Goal: Task Accomplishment & Management: Use online tool/utility

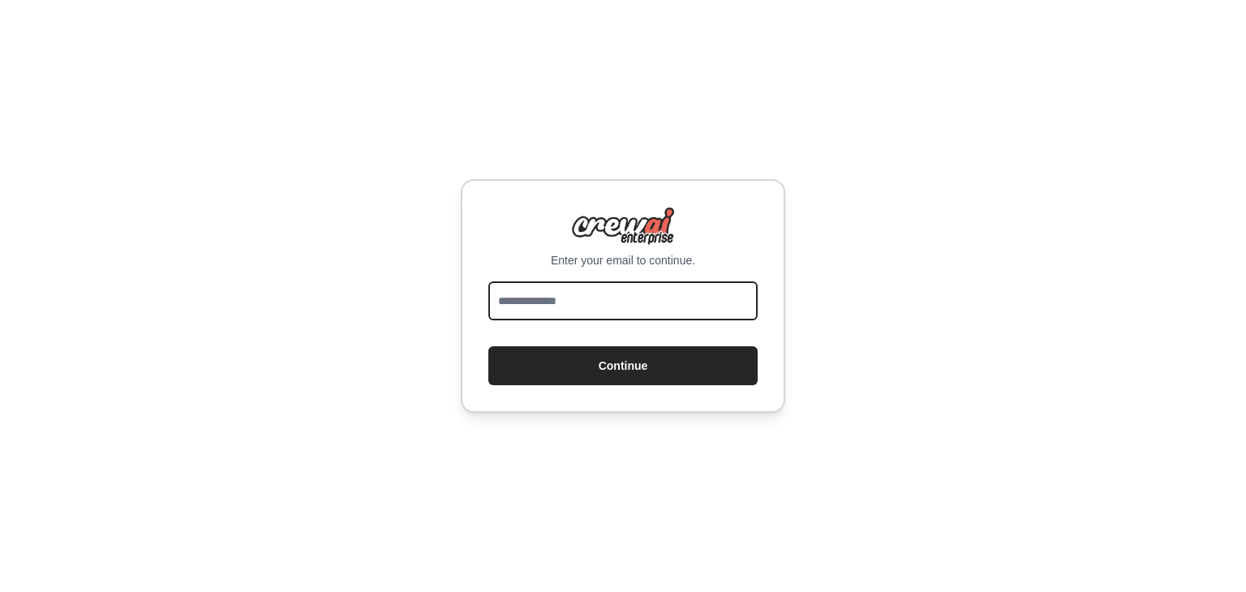
drag, startPoint x: 571, startPoint y: 299, endPoint x: 586, endPoint y: 342, distance: 45.4
click at [586, 342] on form "Continue" at bounding box center [622, 334] width 269 height 104
type input "**********"
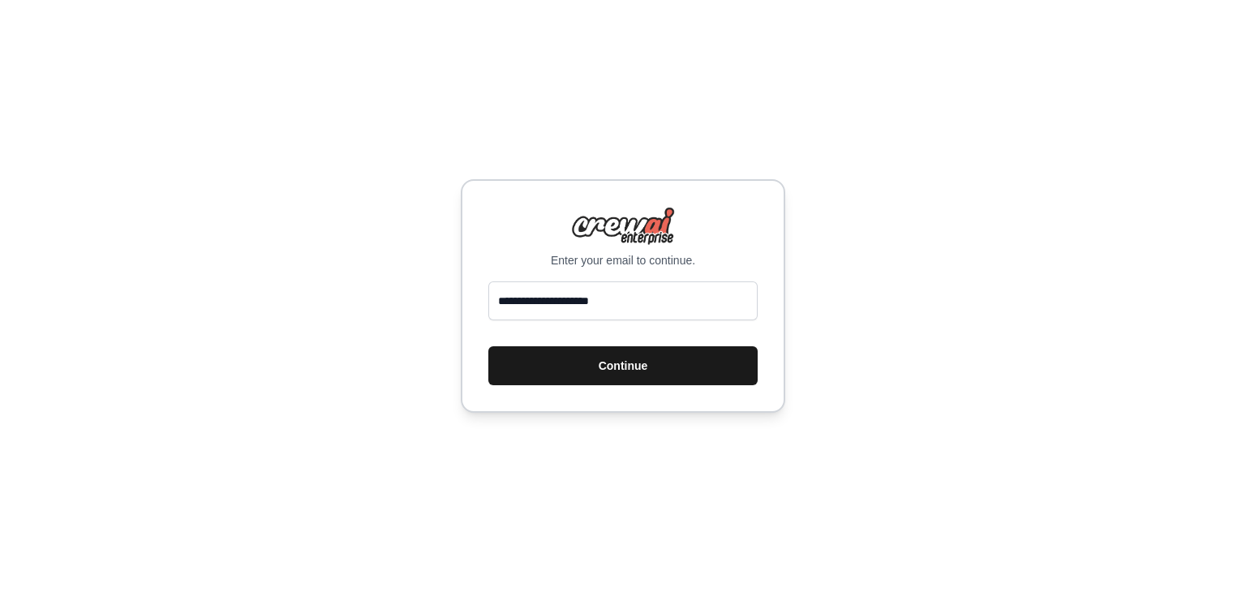
click at [542, 373] on button "Continue" at bounding box center [622, 365] width 269 height 39
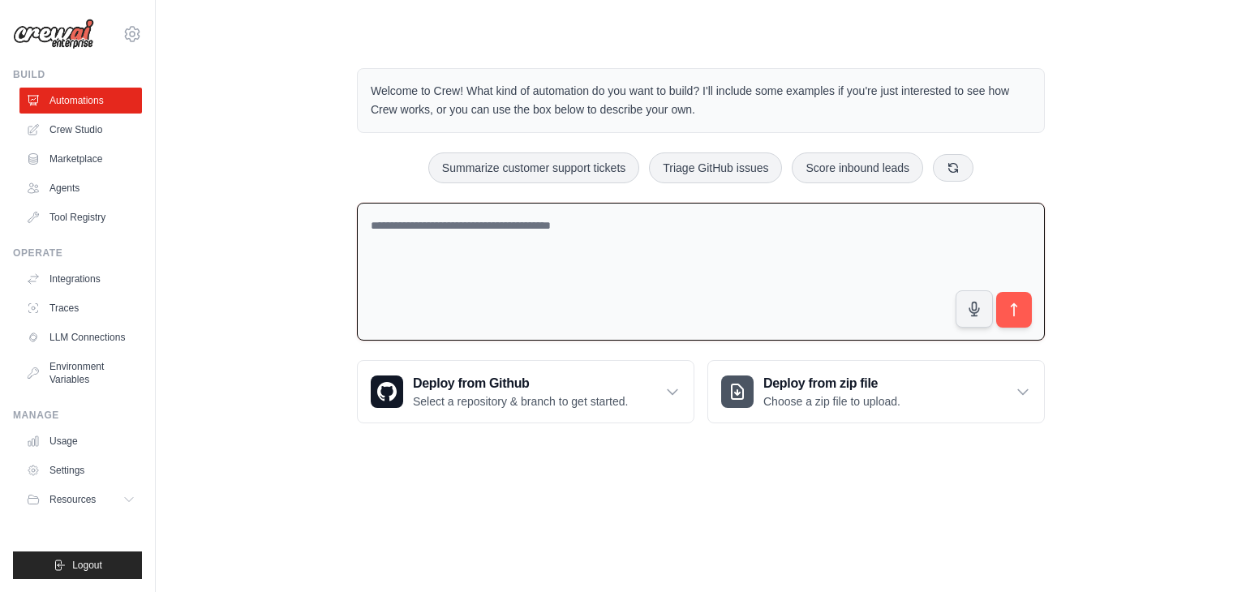
click at [443, 225] on textarea at bounding box center [701, 272] width 688 height 139
paste textarea "**********"
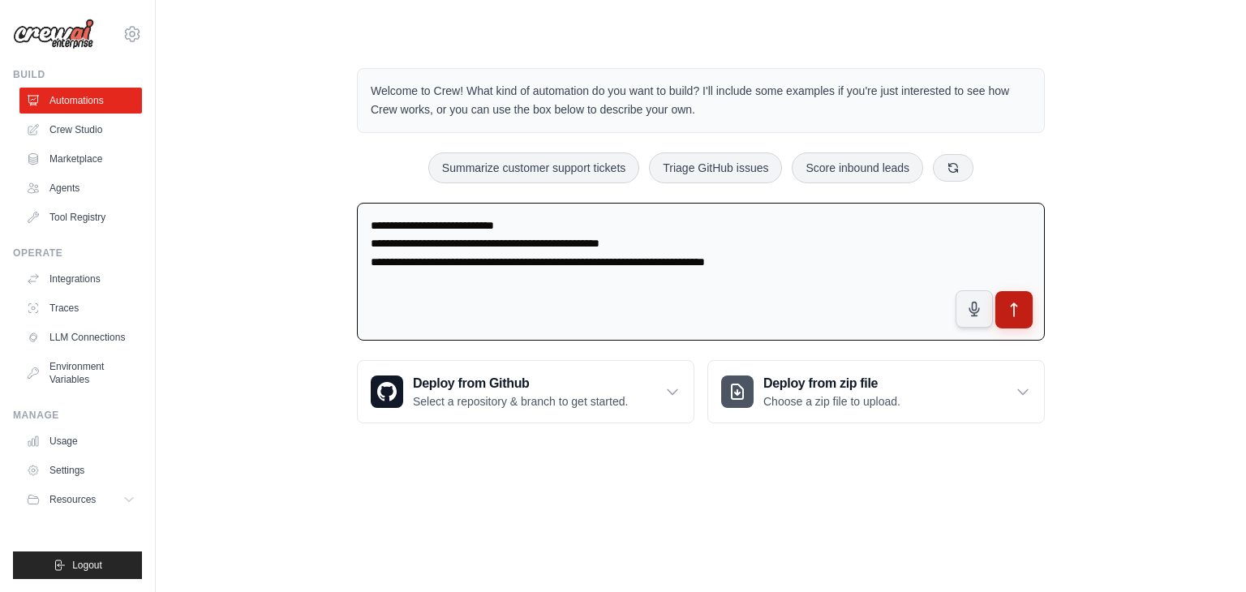
type textarea "**********"
click at [1021, 311] on icon "submit" at bounding box center [1014, 310] width 17 height 17
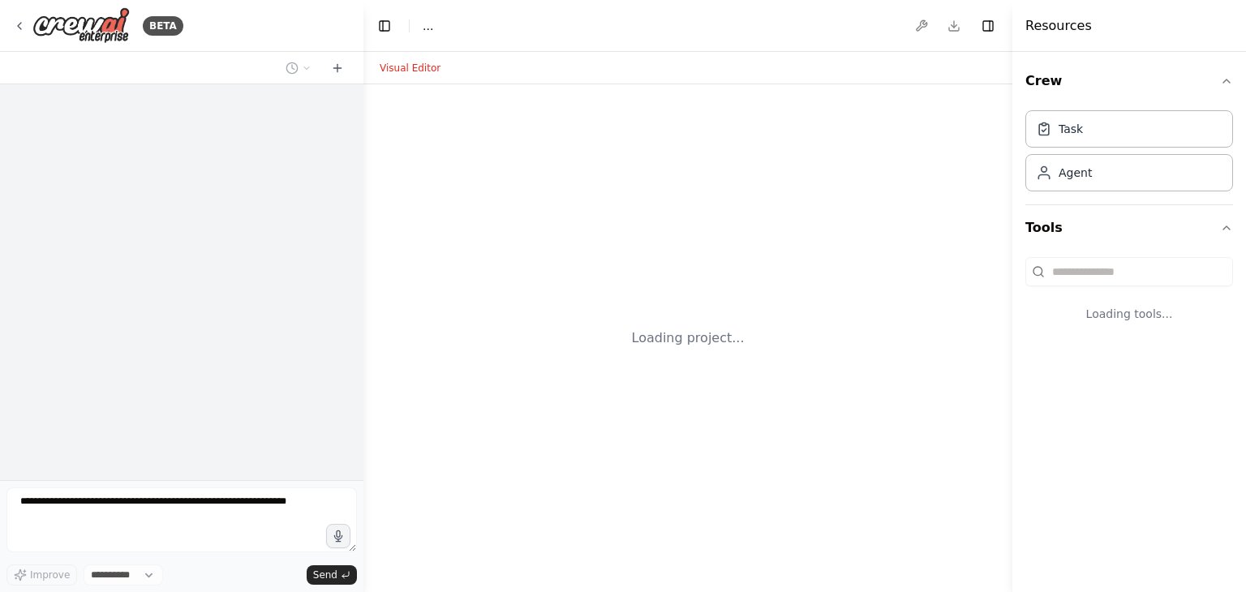
select select "****"
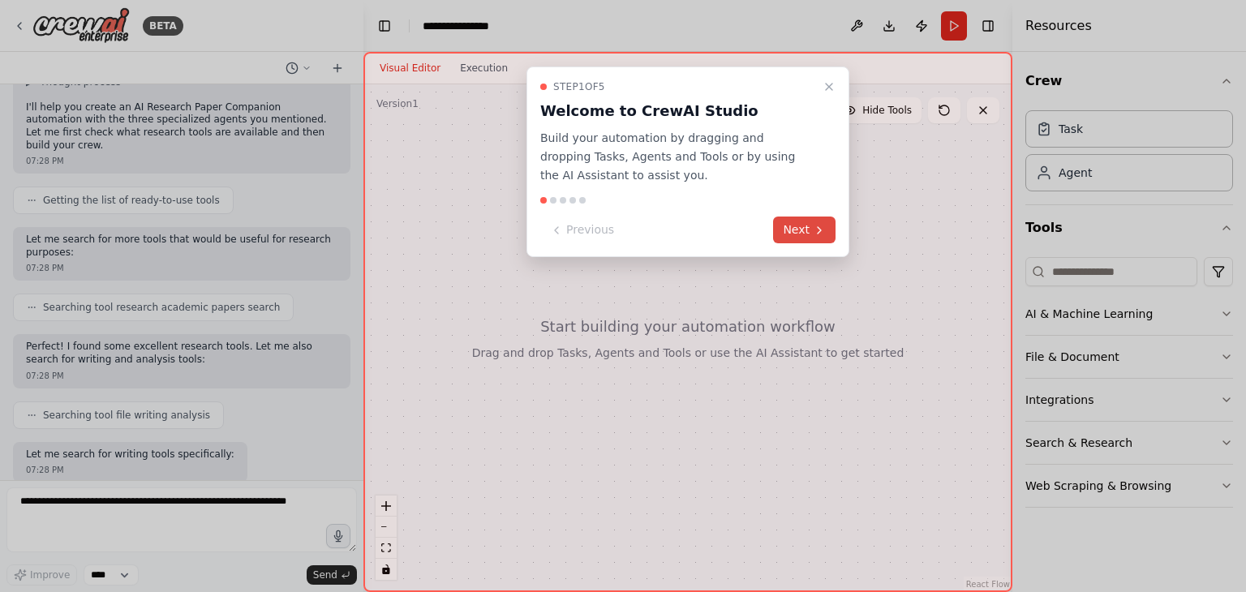
scroll to position [194, 0]
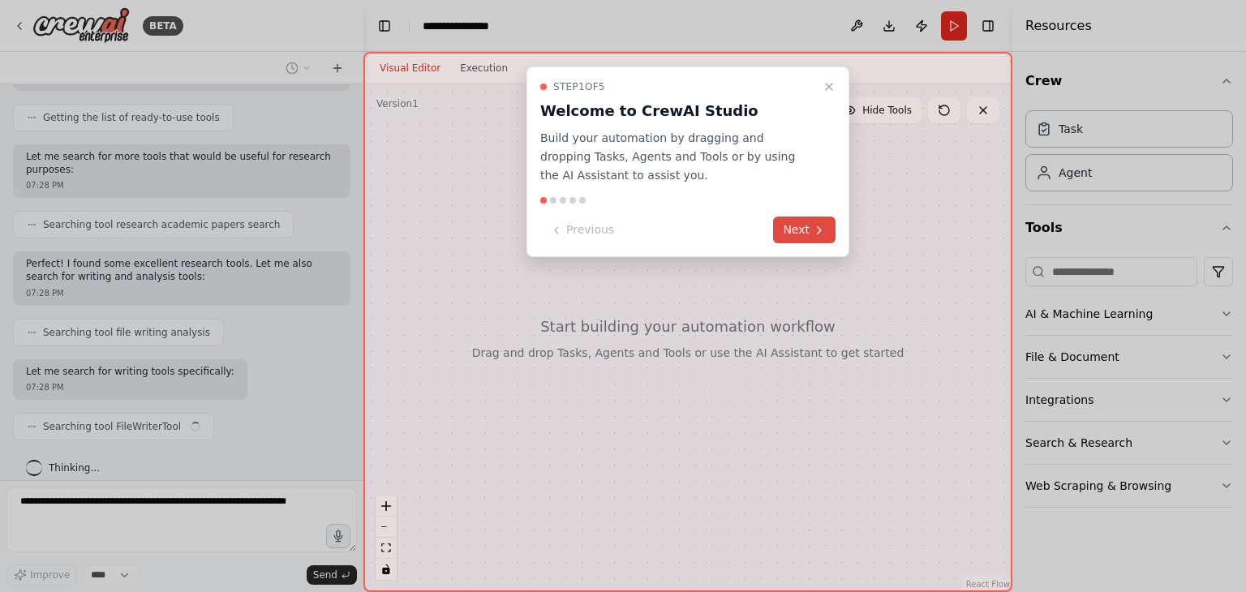
click at [827, 222] on button "Next" at bounding box center [804, 230] width 62 height 27
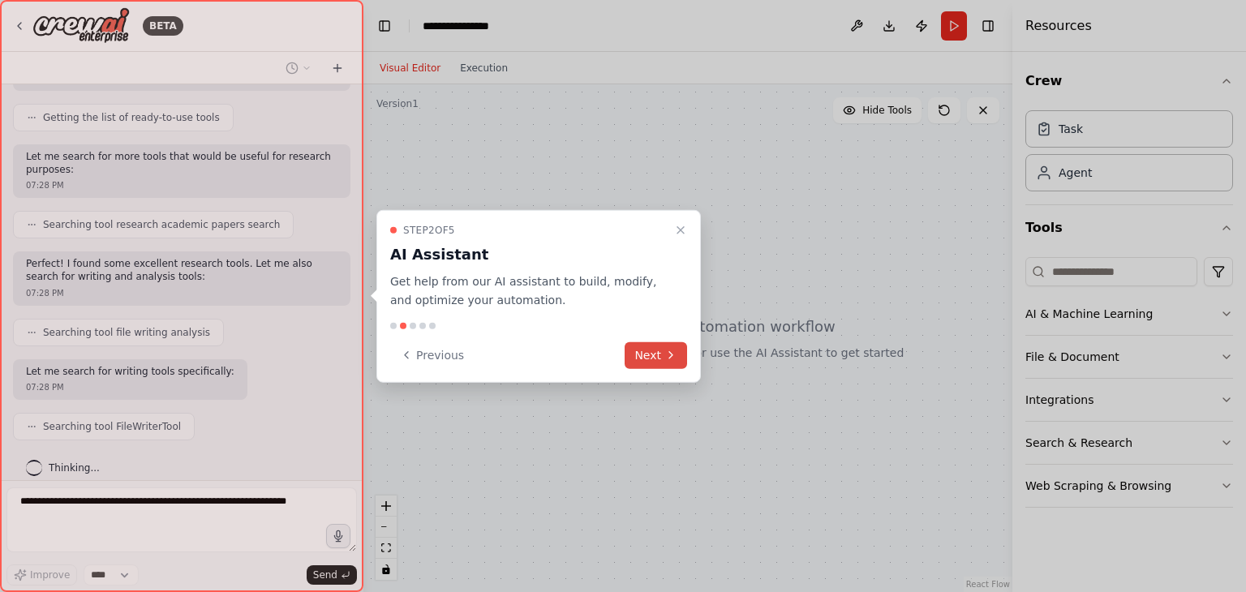
click at [666, 351] on icon at bounding box center [671, 355] width 13 height 13
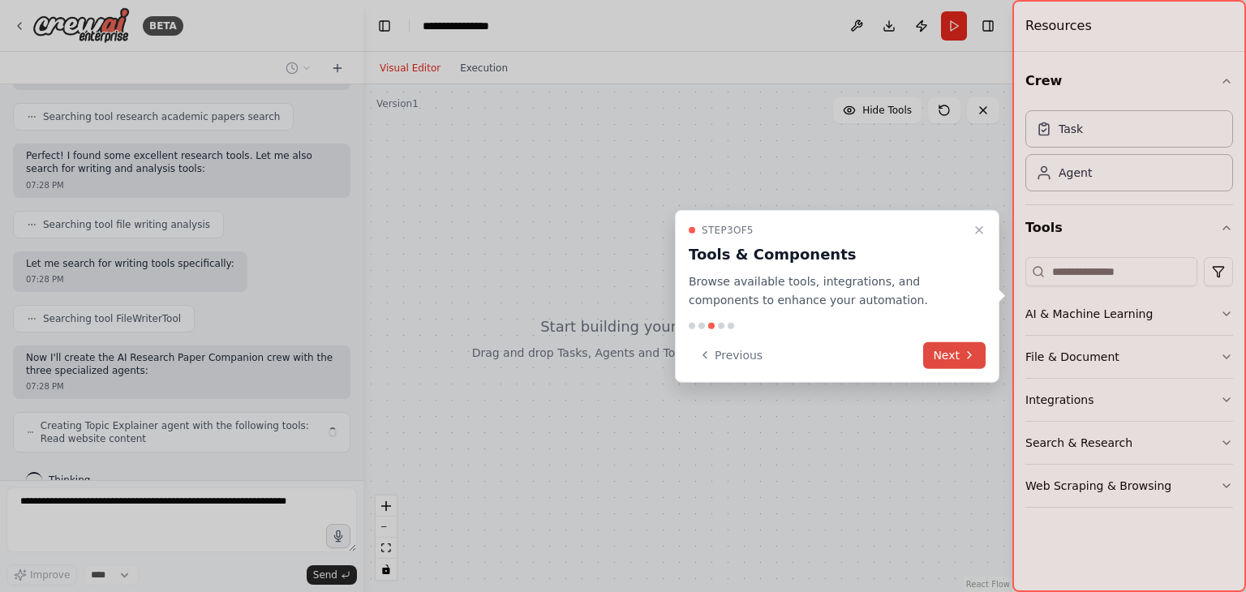
scroll to position [314, 0]
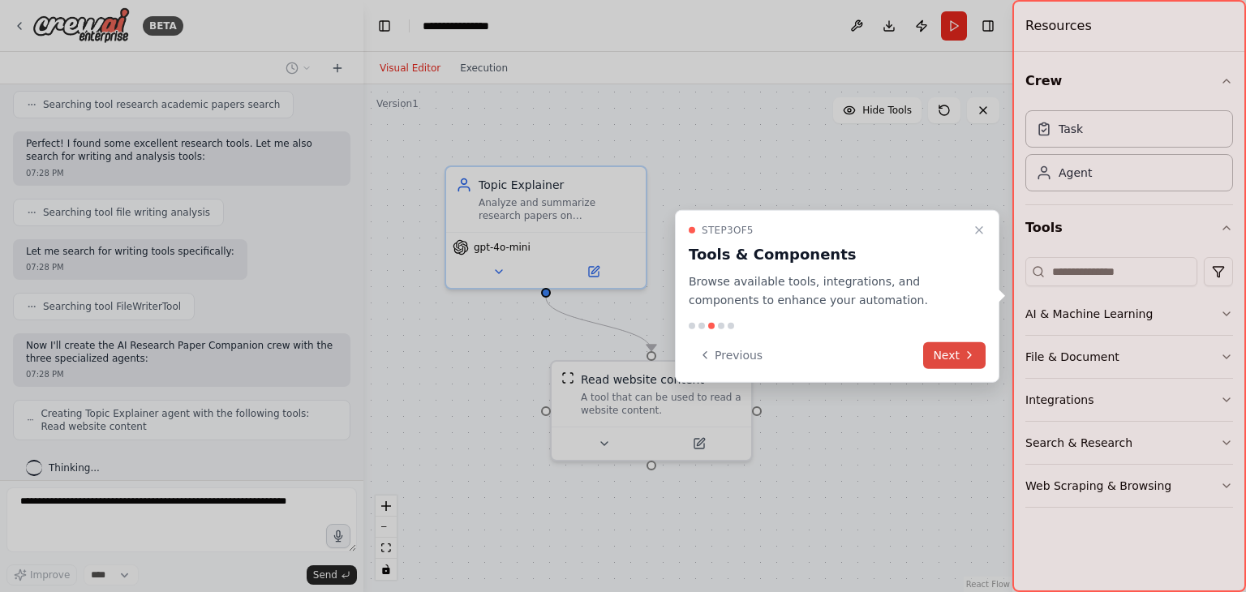
click at [955, 361] on button "Next" at bounding box center [954, 355] width 62 height 27
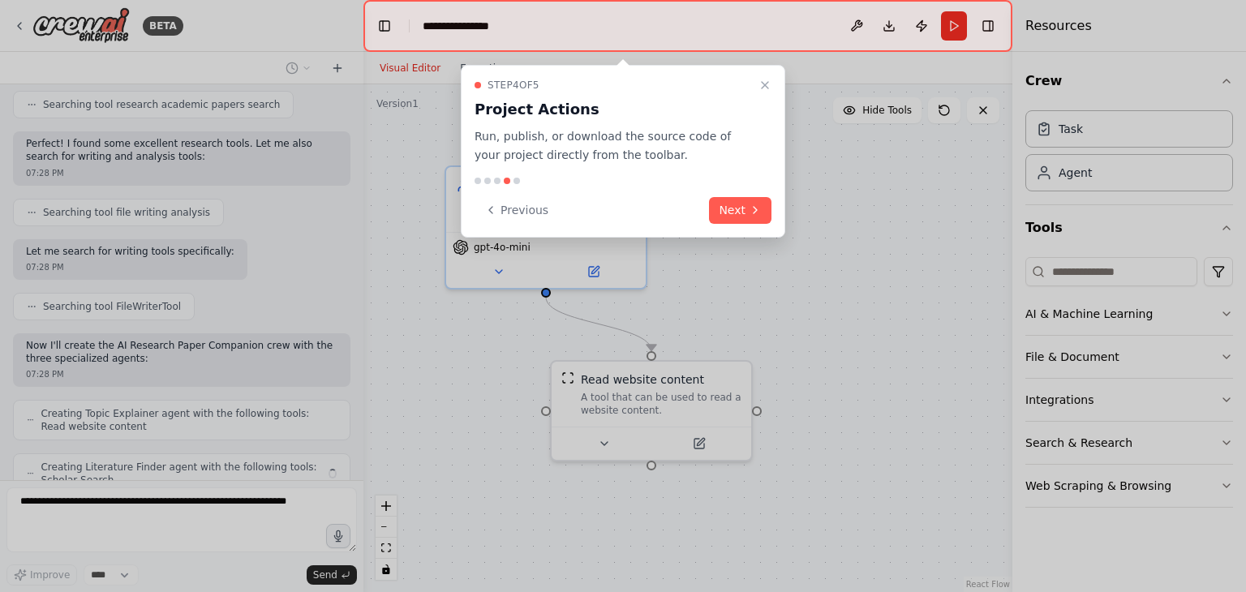
scroll to position [367, 0]
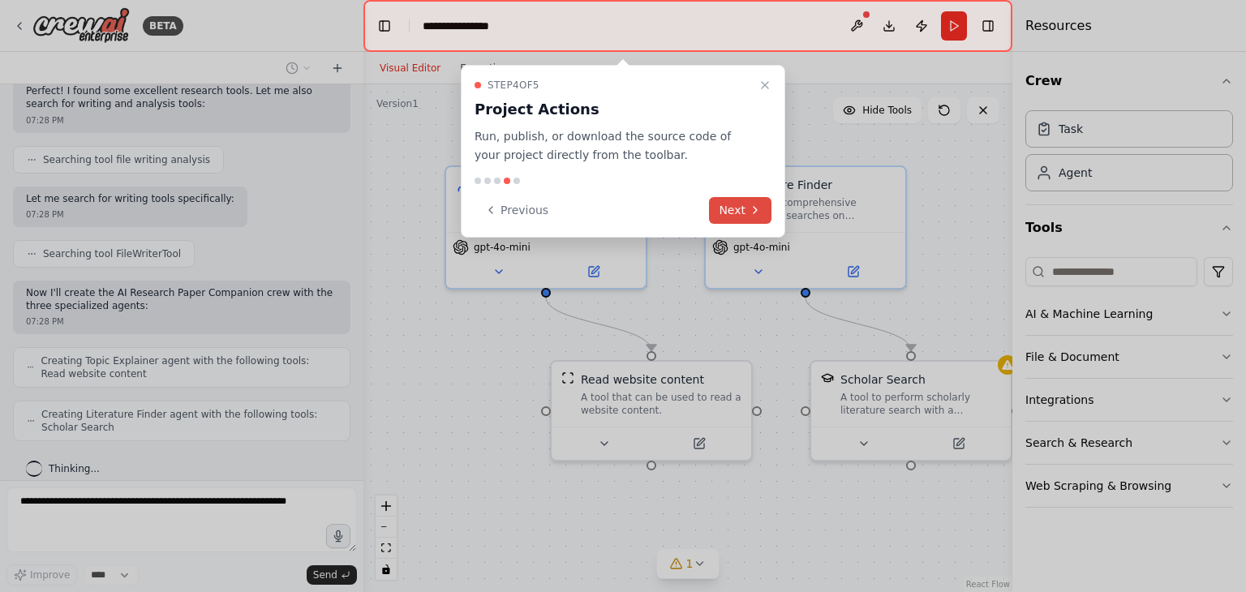
click at [756, 210] on icon at bounding box center [755, 210] width 3 height 6
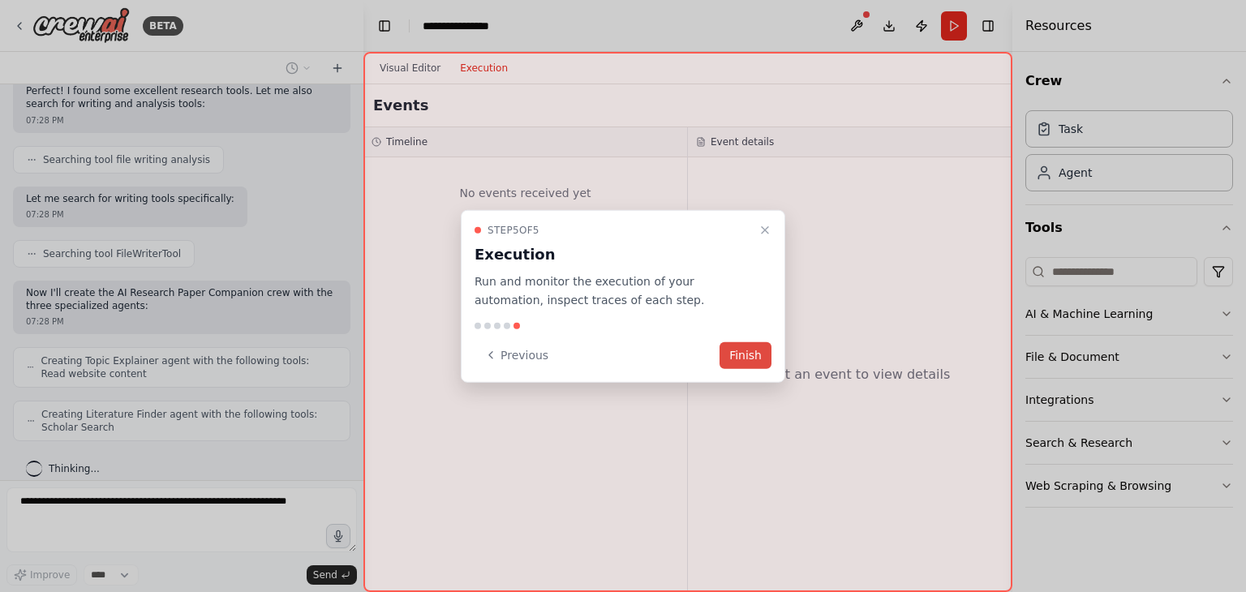
click at [749, 353] on button "Finish" at bounding box center [746, 355] width 52 height 27
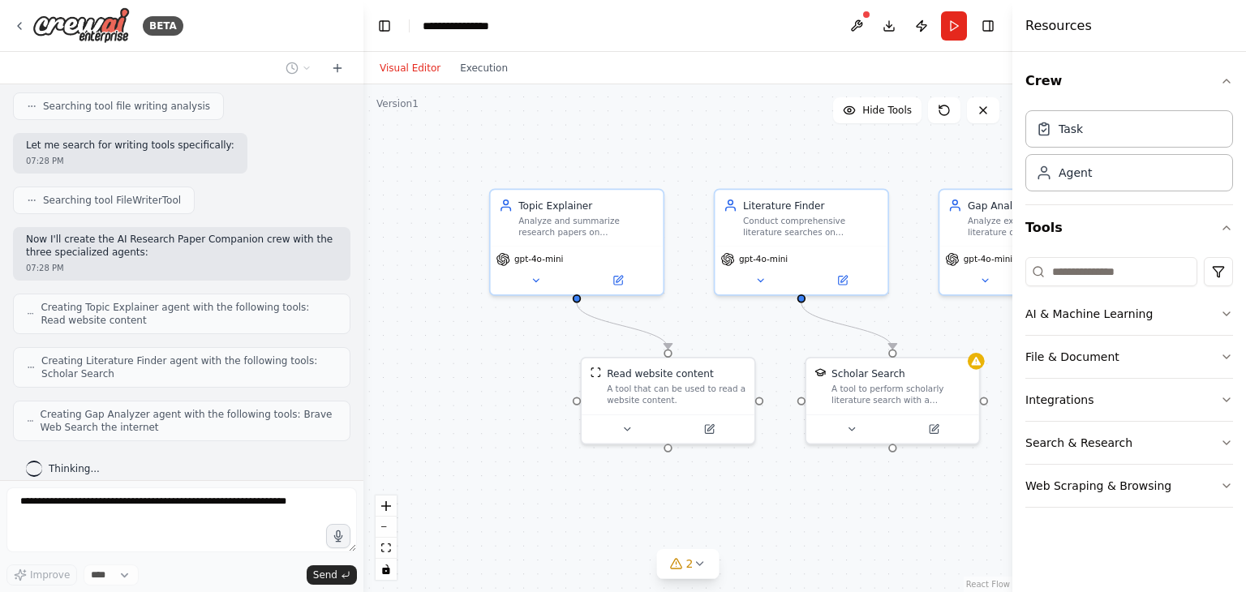
scroll to position [514, 0]
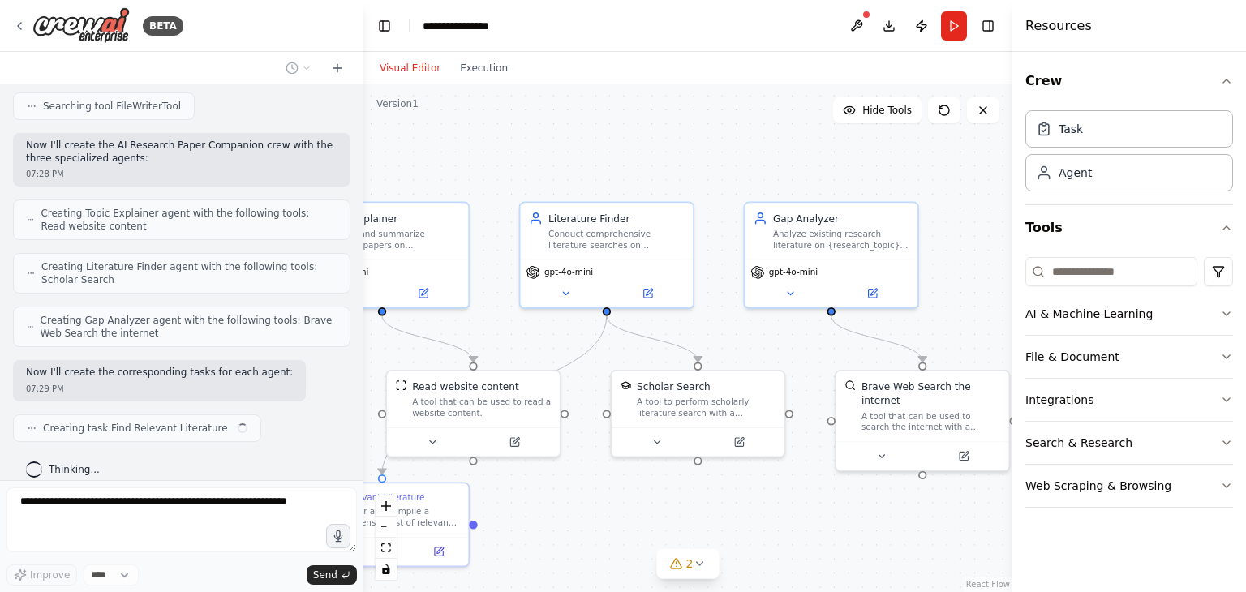
drag, startPoint x: 779, startPoint y: 333, endPoint x: 596, endPoint y: 341, distance: 182.8
click at [596, 341] on div ".deletable-edge-delete-btn { width: 20px; height: 20px; border: 0px solid #ffff…" at bounding box center [688, 338] width 649 height 508
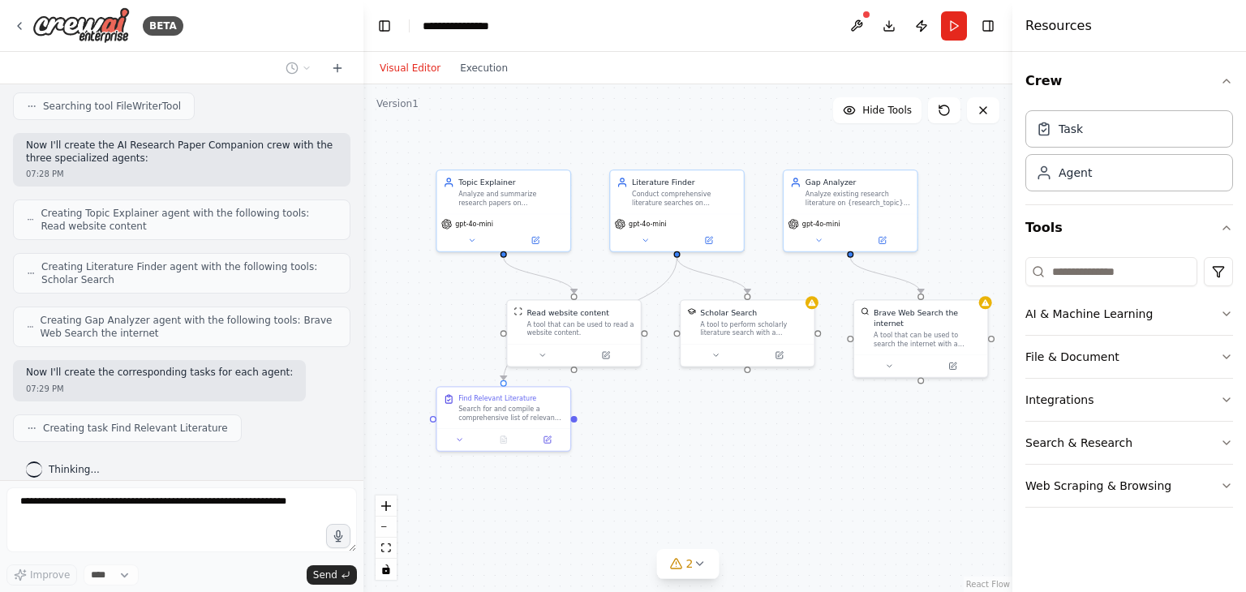
drag, startPoint x: 633, startPoint y: 484, endPoint x: 696, endPoint y: 424, distance: 87.2
click at [696, 424] on div ".deletable-edge-delete-btn { width: 20px; height: 20px; border: 0px solid #ffff…" at bounding box center [688, 338] width 649 height 508
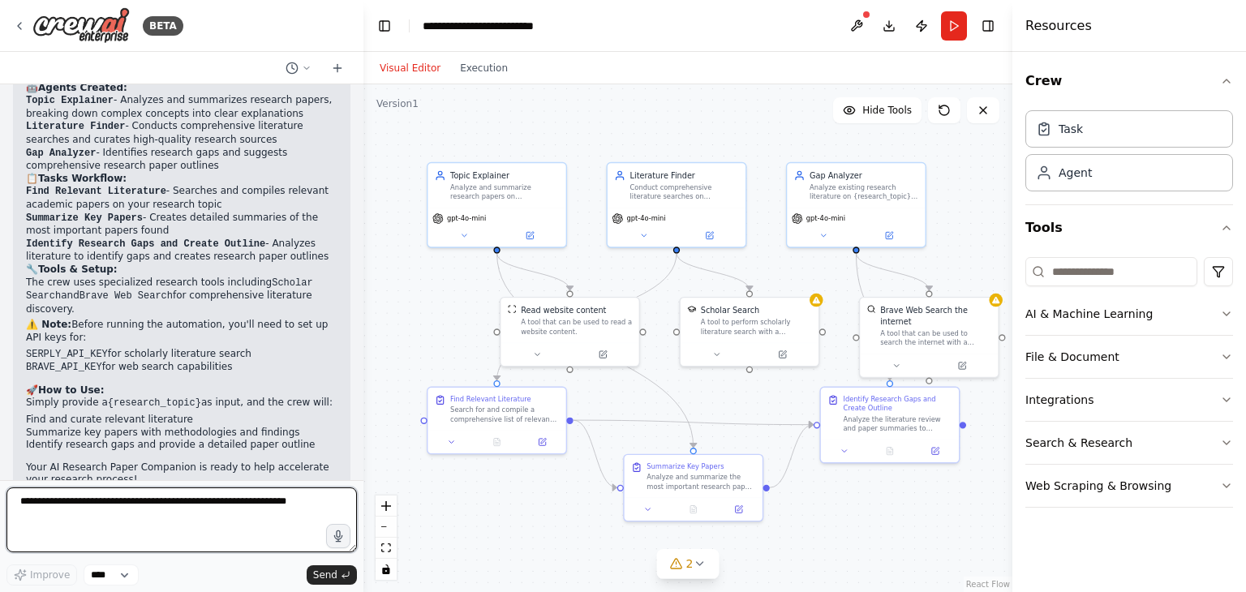
scroll to position [1148, 0]
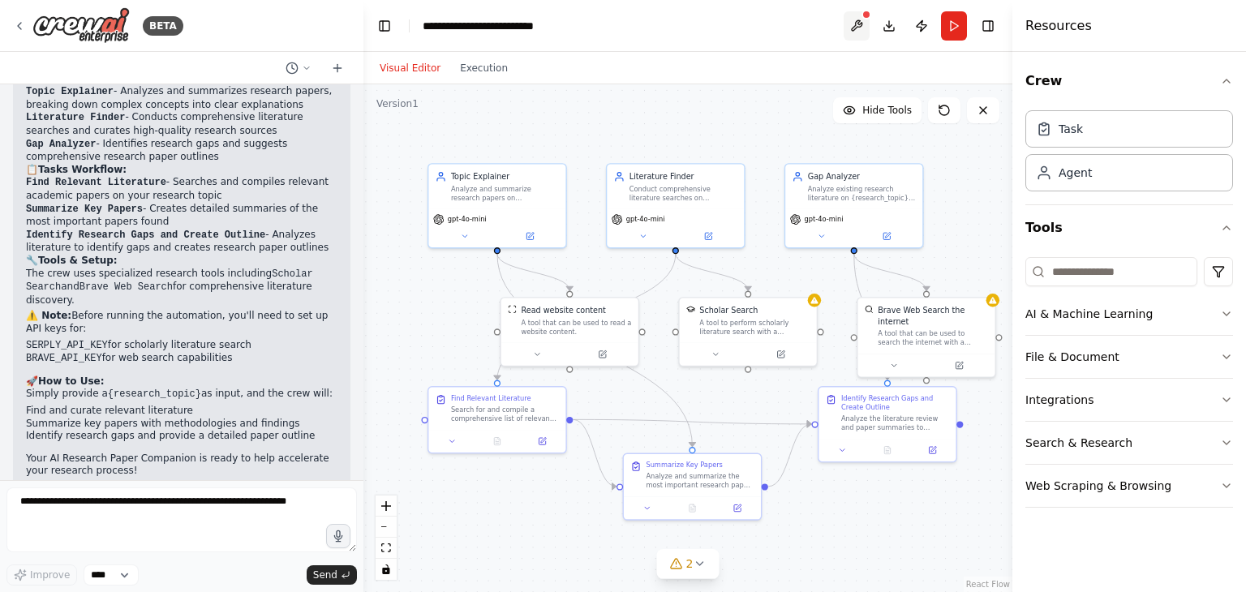
click at [863, 24] on button at bounding box center [857, 25] width 26 height 29
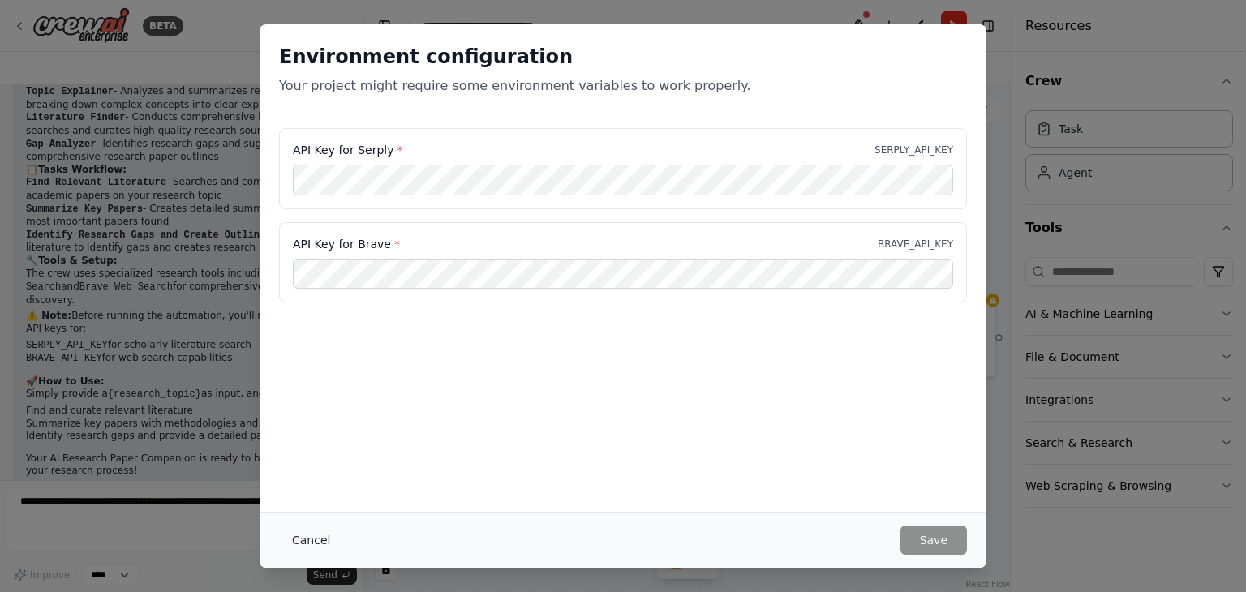
click at [308, 534] on button "Cancel" at bounding box center [311, 540] width 64 height 29
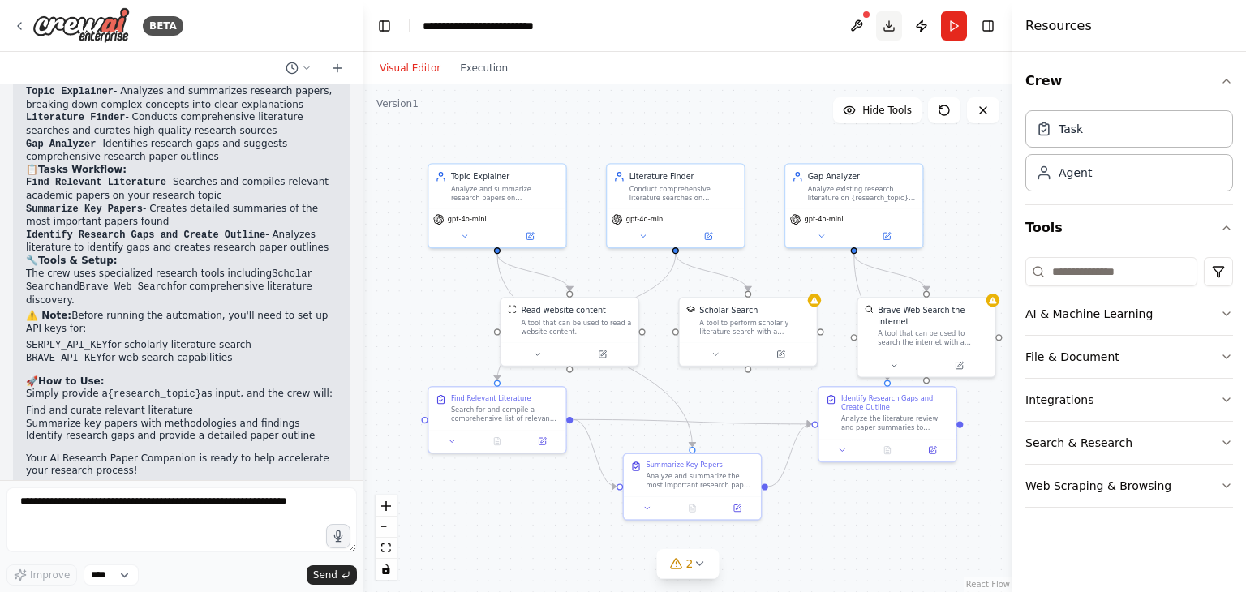
click at [890, 26] on button "Download" at bounding box center [889, 25] width 26 height 29
